Goal: Find specific page/section: Find specific page/section

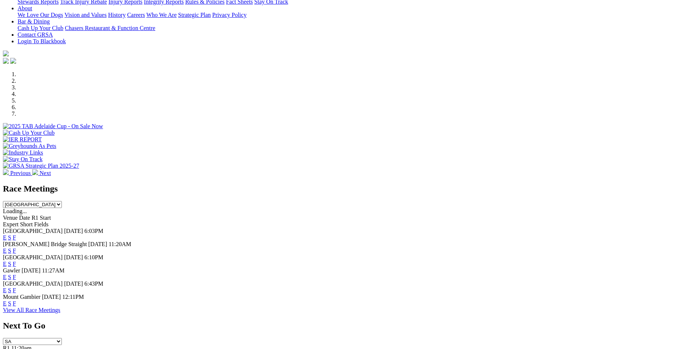
scroll to position [216, 0]
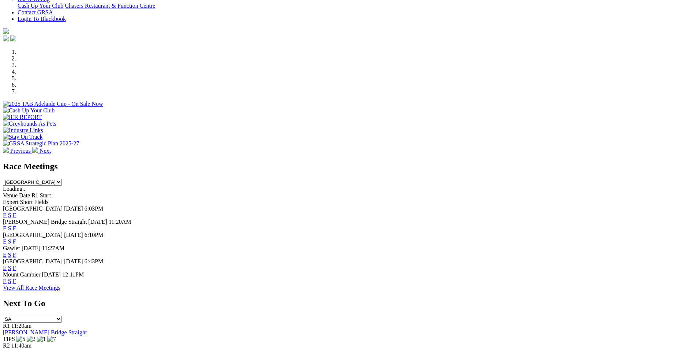
click at [16, 212] on link "F" at bounding box center [14, 215] width 3 height 6
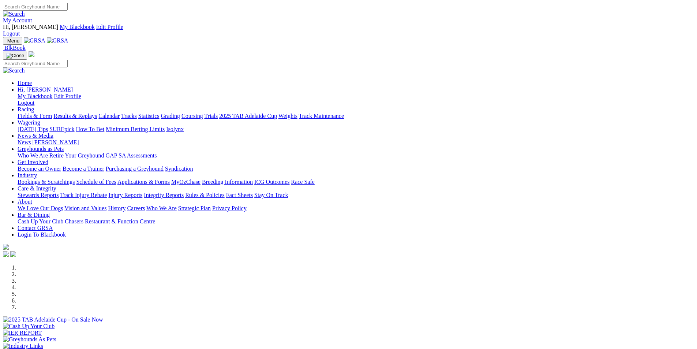
scroll to position [216, 0]
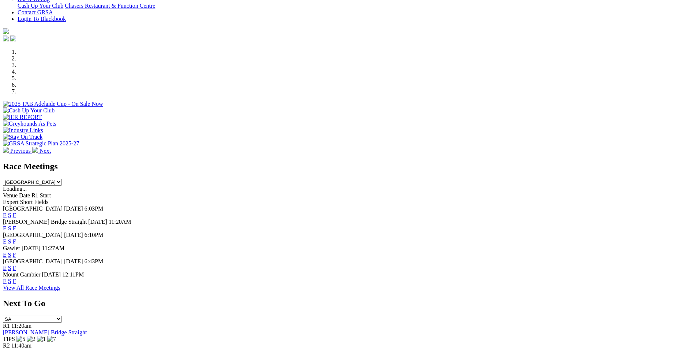
click at [16, 238] on link "F" at bounding box center [14, 241] width 3 height 6
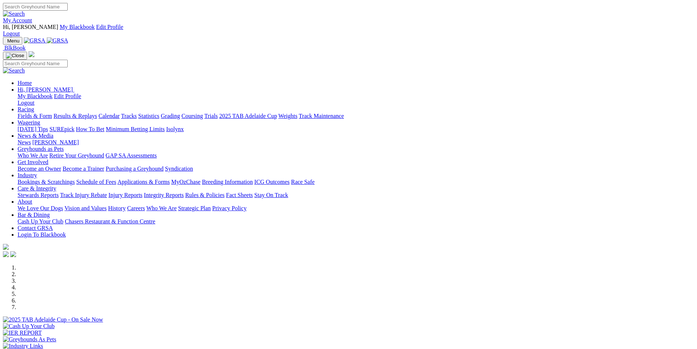
scroll to position [216, 0]
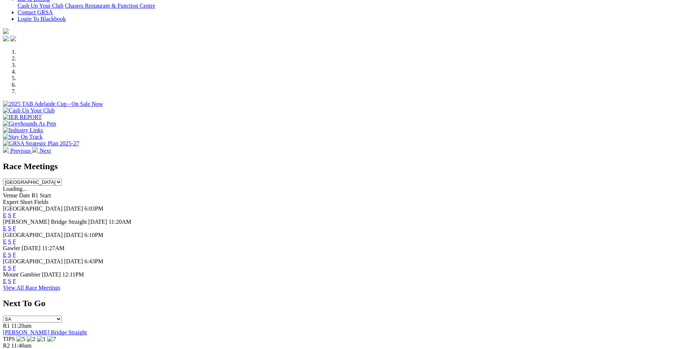
click at [16, 225] on link "F" at bounding box center [14, 228] width 3 height 6
